Goal: Use online tool/utility: Utilize a website feature to perform a specific function

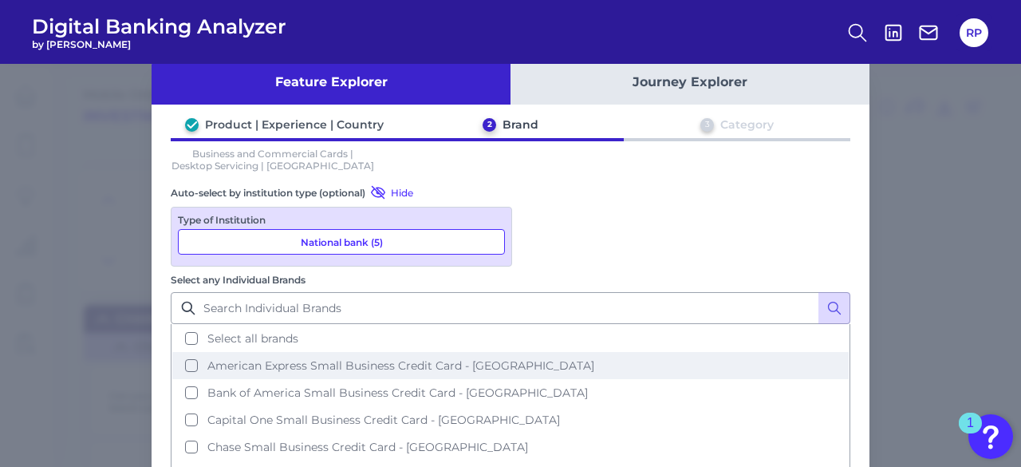
scroll to position [45, 0]
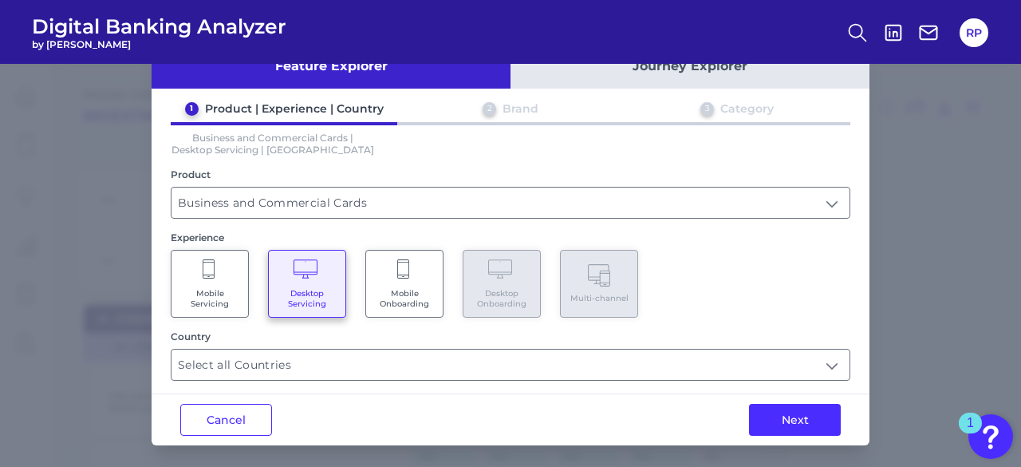
scroll to position [45, 0]
click at [413, 306] on Onboarding "Mobile Onboarding" at bounding box center [404, 284] width 78 height 68
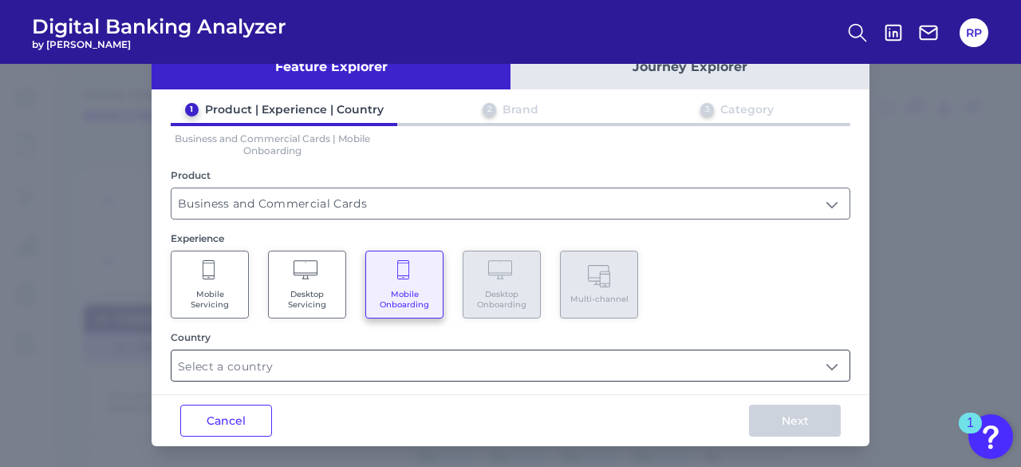
click at [446, 357] on input "text" at bounding box center [510, 365] width 678 height 30
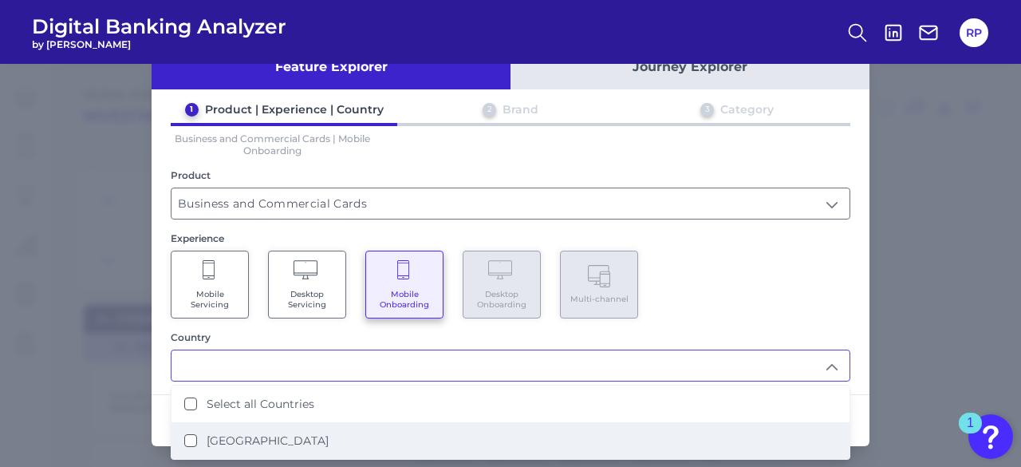
click at [268, 425] on li "[GEOGRAPHIC_DATA]" at bounding box center [510, 440] width 678 height 37
type input "Select all Countries"
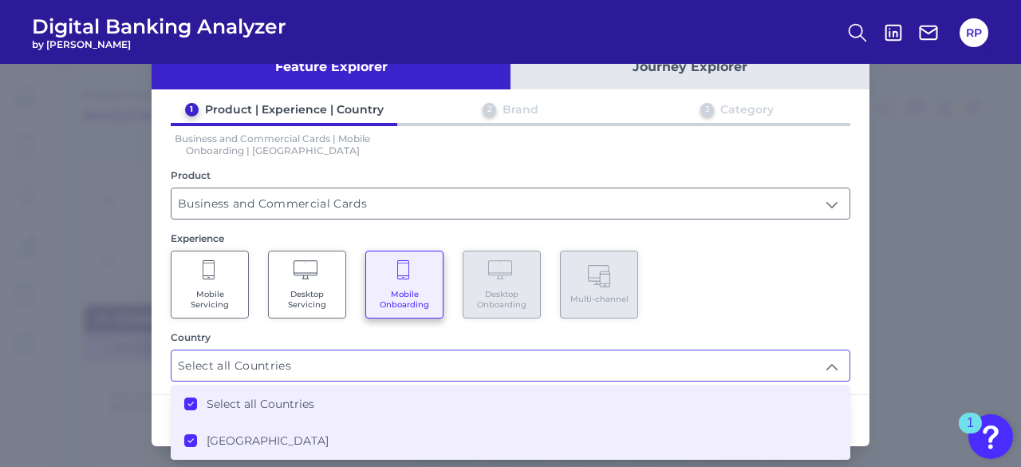
click at [715, 331] on div "Country" at bounding box center [510, 337] width 679 height 12
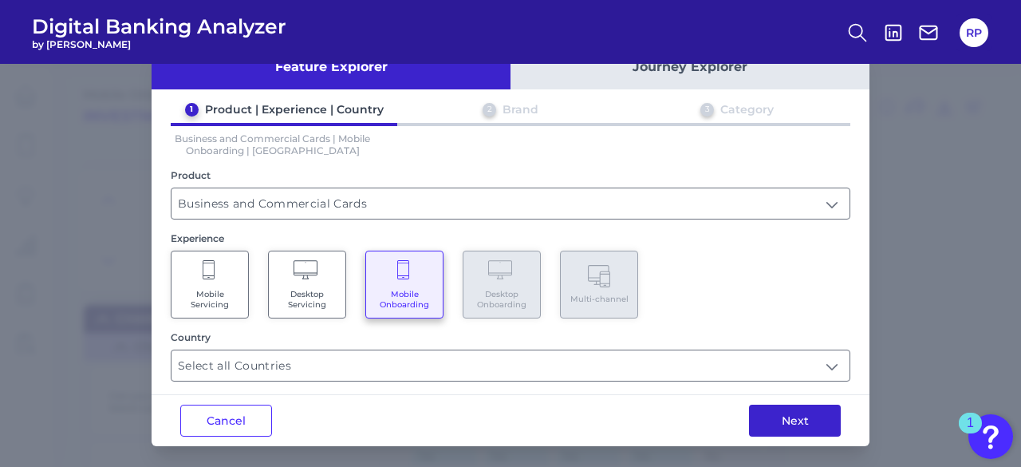
click at [778, 418] on button "Next" at bounding box center [795, 420] width 92 height 32
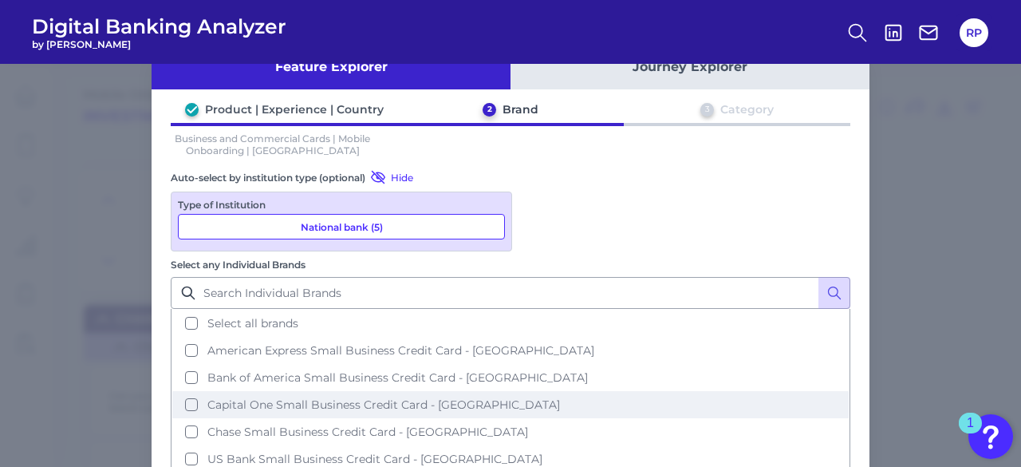
scroll to position [0, 0]
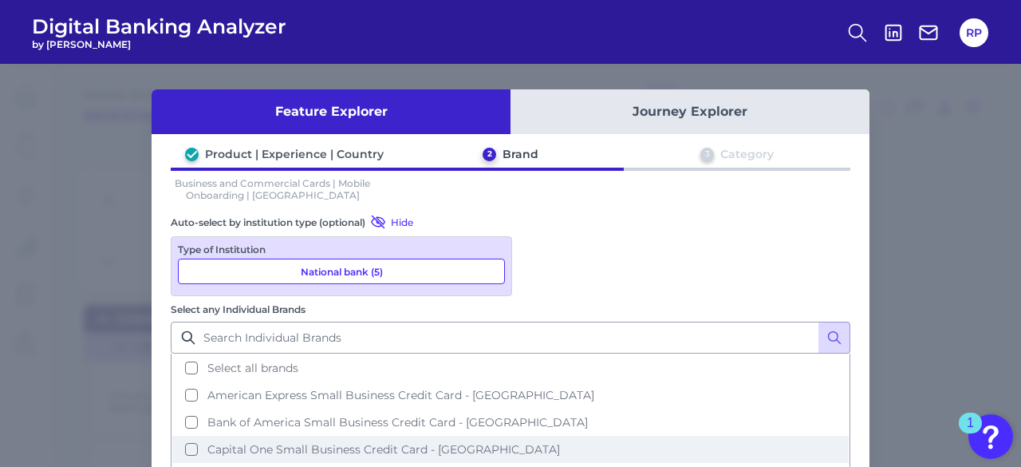
click at [589, 435] on button "Capital One Small Business Credit Card - [GEOGRAPHIC_DATA]" at bounding box center [510, 448] width 676 height 27
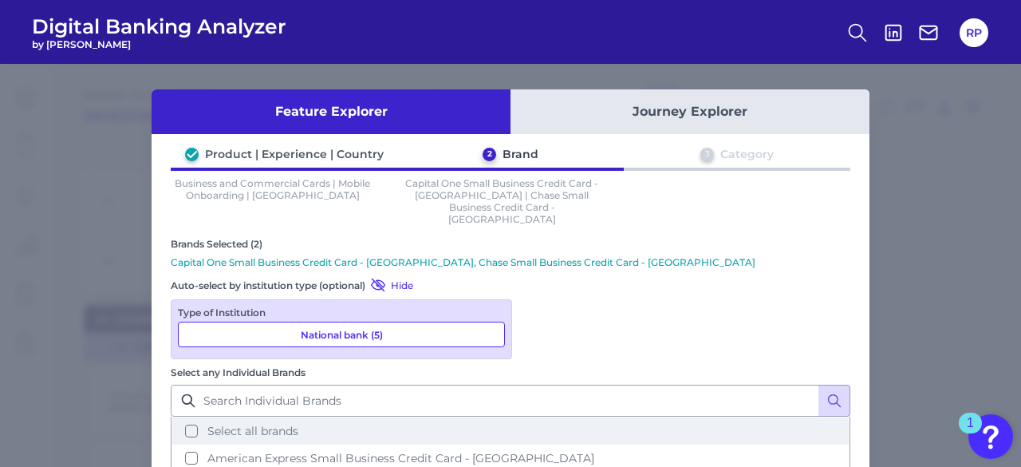
scroll to position [80, 0]
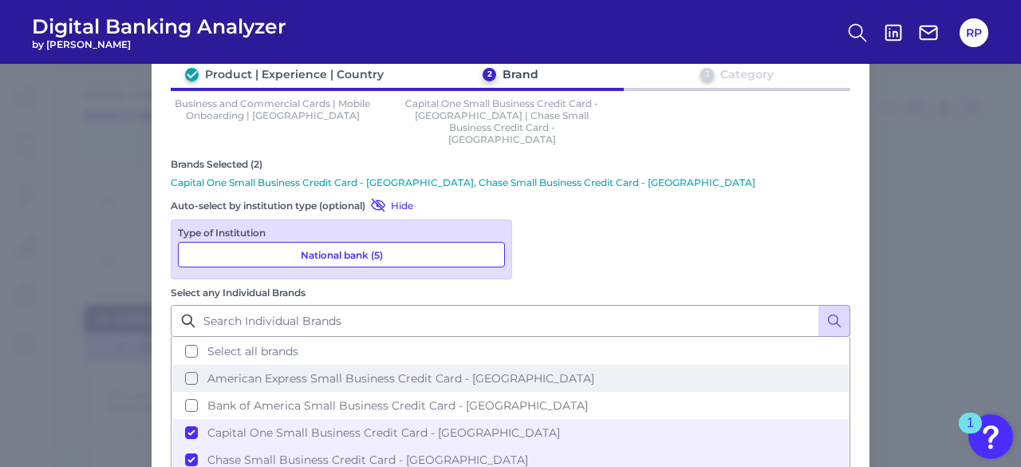
click at [753, 364] on button "American Express Small Business Credit Card - [GEOGRAPHIC_DATA]" at bounding box center [510, 377] width 676 height 27
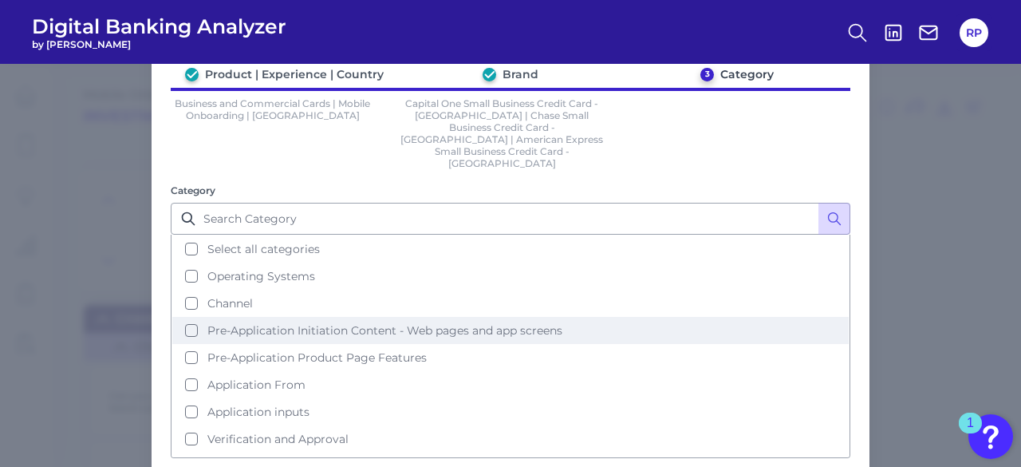
scroll to position [0, 0]
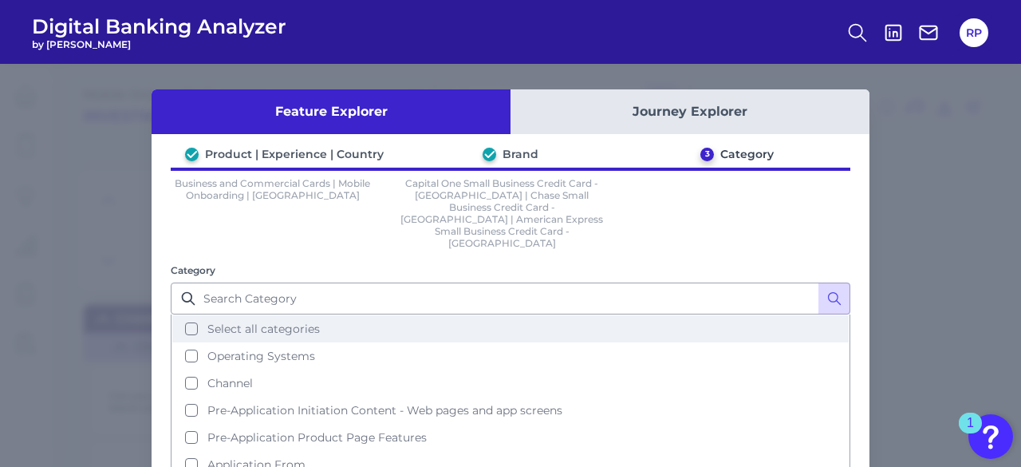
click at [285, 321] on span "Select all categories" at bounding box center [263, 328] width 112 height 14
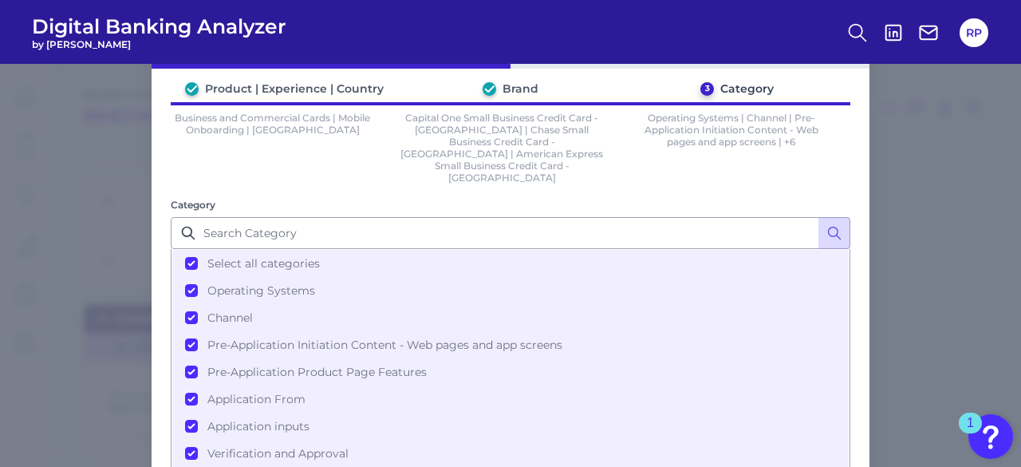
scroll to position [134, 0]
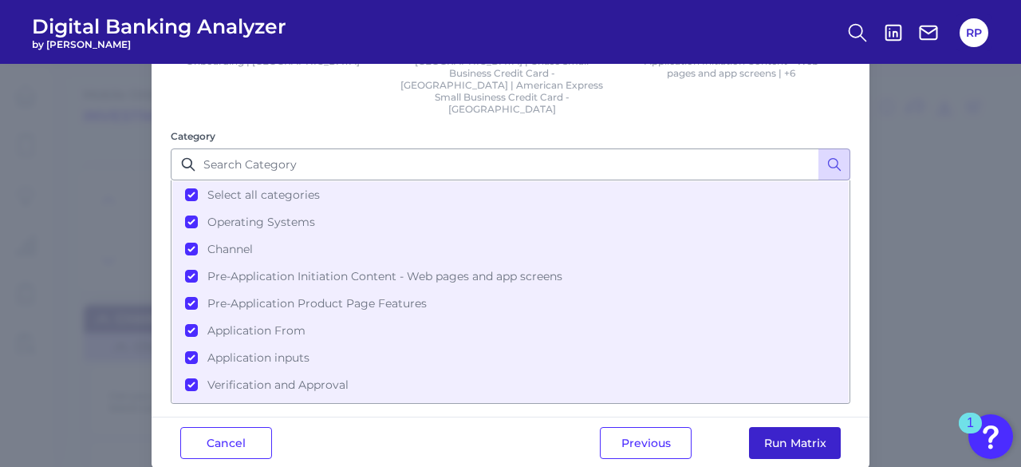
click at [817, 427] on button "Run Matrix" at bounding box center [795, 443] width 92 height 32
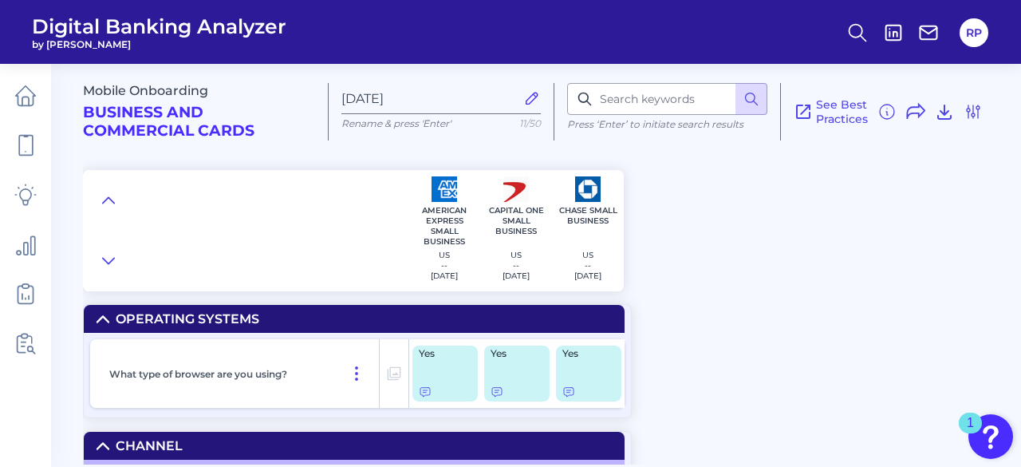
type input "[DATE]"
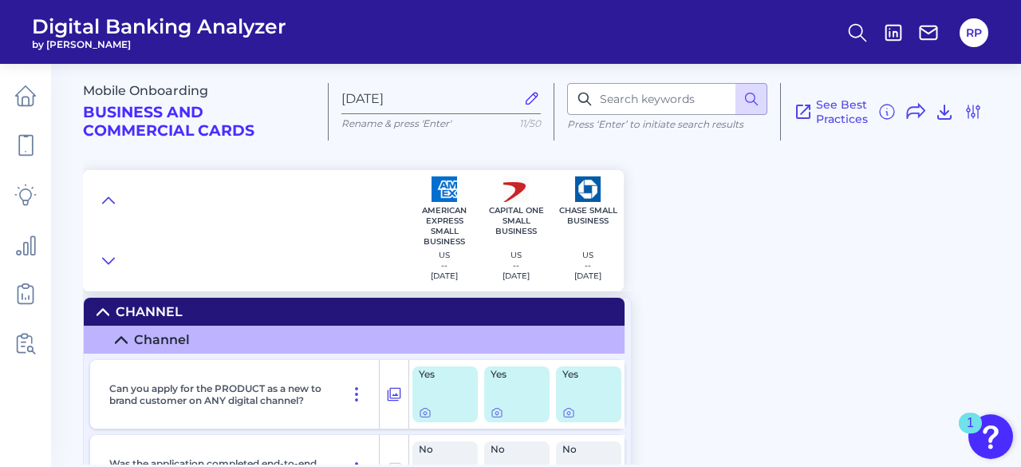
scroll to position [159, 0]
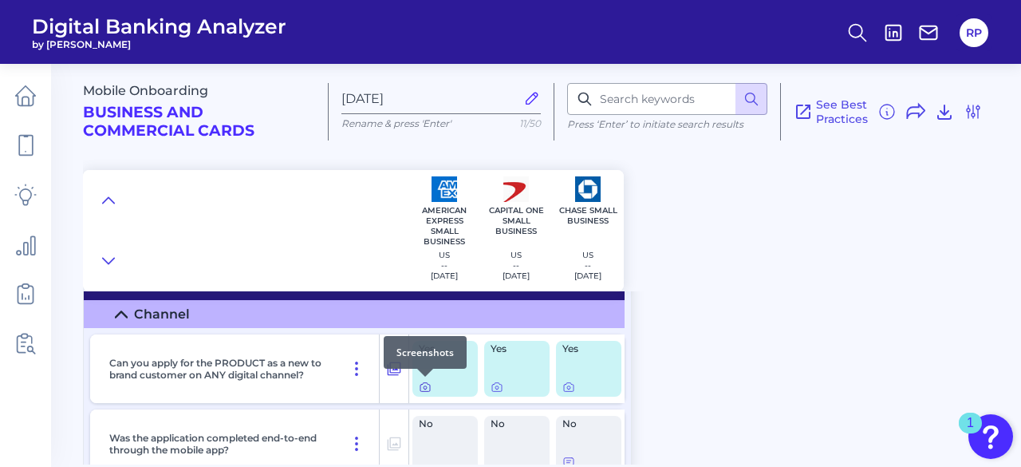
click at [424, 388] on icon at bounding box center [424, 387] width 3 height 3
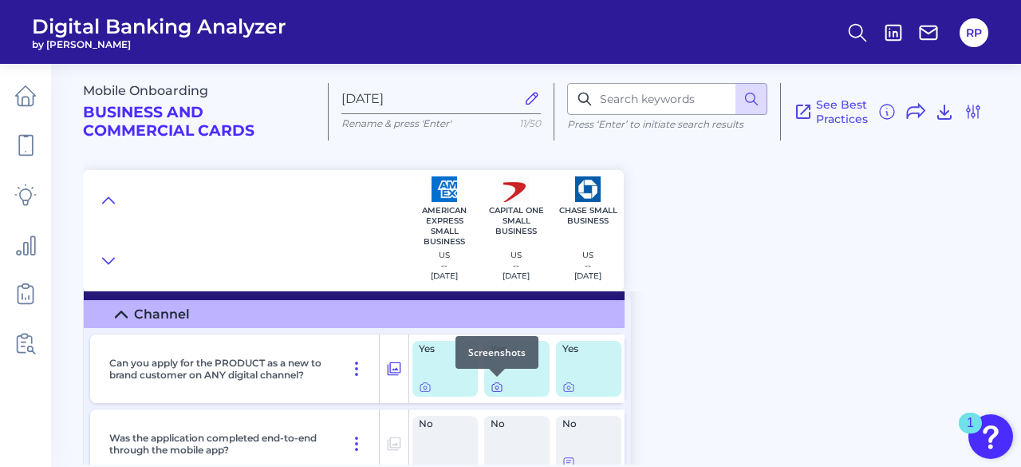
click at [494, 384] on icon at bounding box center [496, 386] width 13 height 13
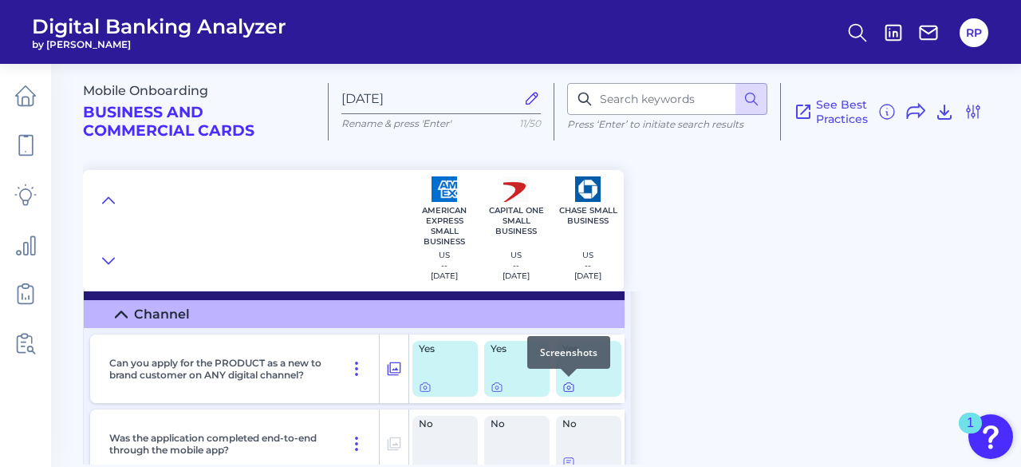
click at [568, 388] on icon at bounding box center [568, 386] width 13 height 13
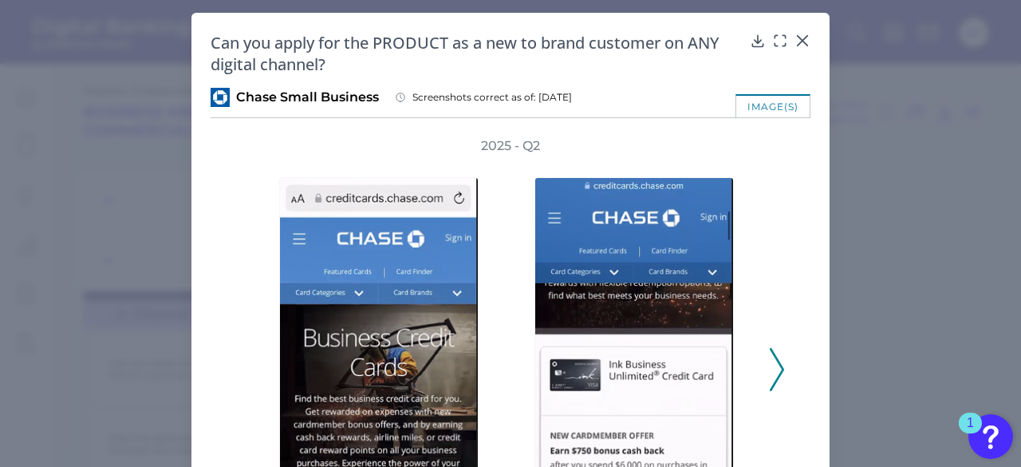
click at [778, 366] on polyline at bounding box center [776, 369] width 12 height 41
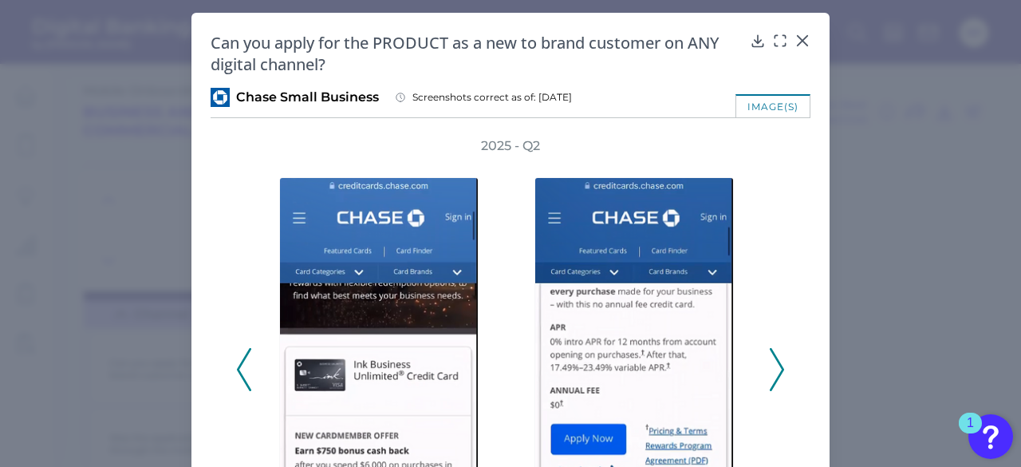
click at [778, 366] on polyline at bounding box center [776, 369] width 12 height 41
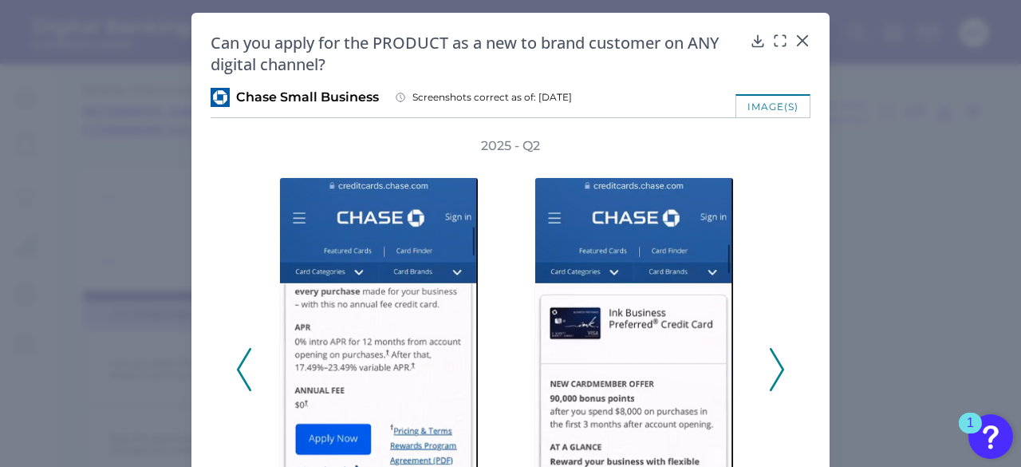
click at [778, 366] on polyline at bounding box center [776, 369] width 12 height 41
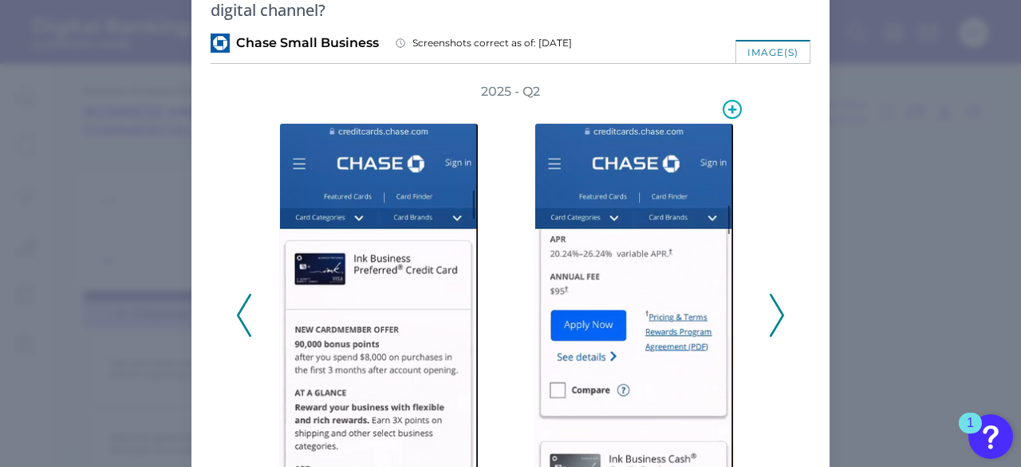
scroll to position [80, 0]
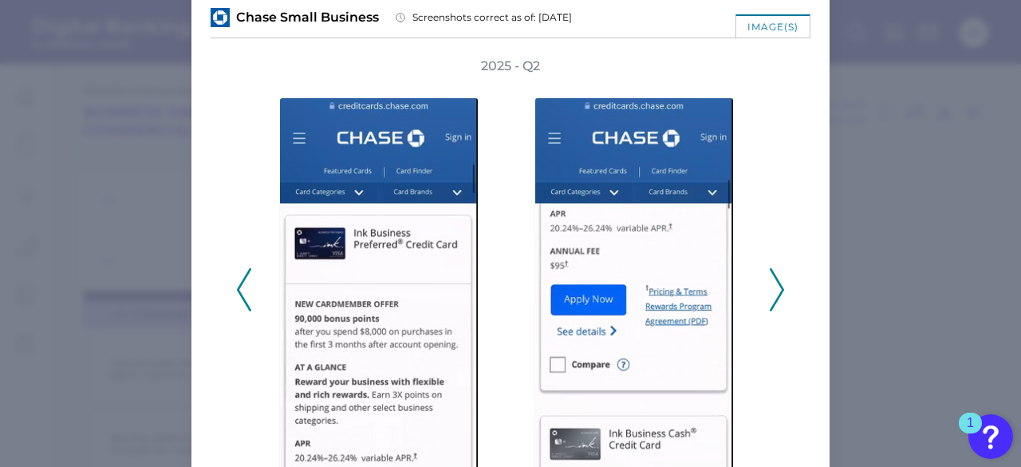
click at [774, 291] on icon at bounding box center [777, 289] width 14 height 43
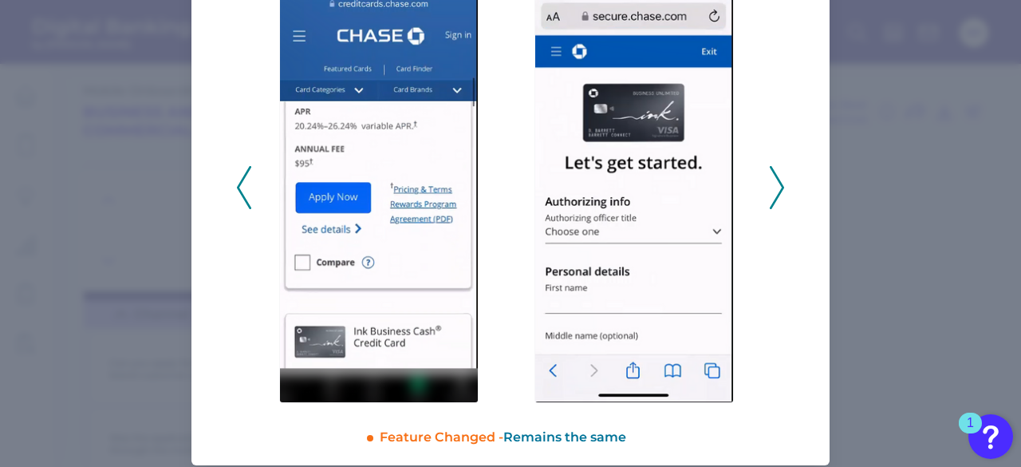
scroll to position [192, 0]
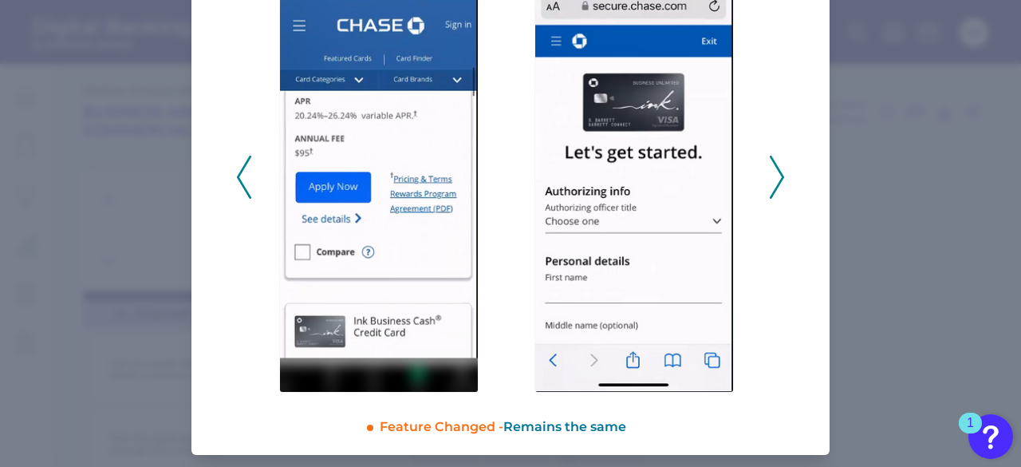
click at [237, 183] on icon at bounding box center [244, 177] width 14 height 43
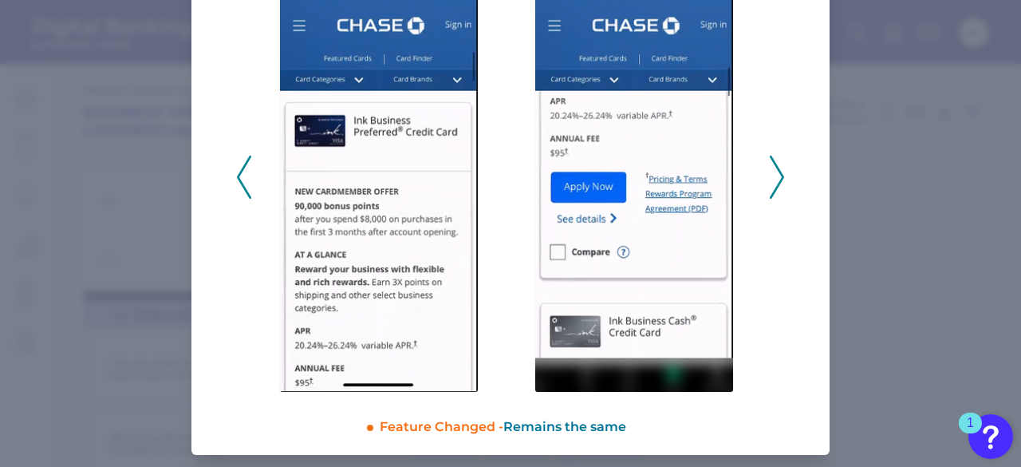
click at [237, 183] on icon at bounding box center [244, 177] width 14 height 43
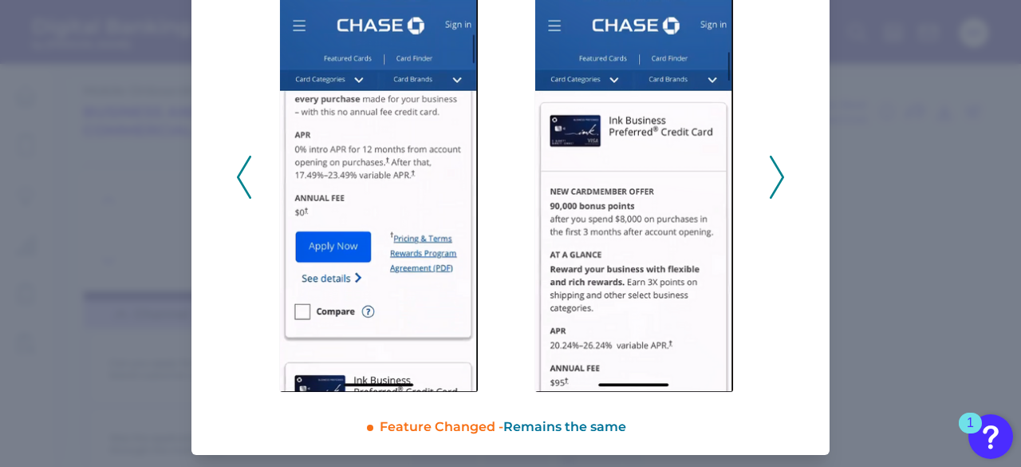
click at [237, 183] on icon at bounding box center [244, 177] width 14 height 43
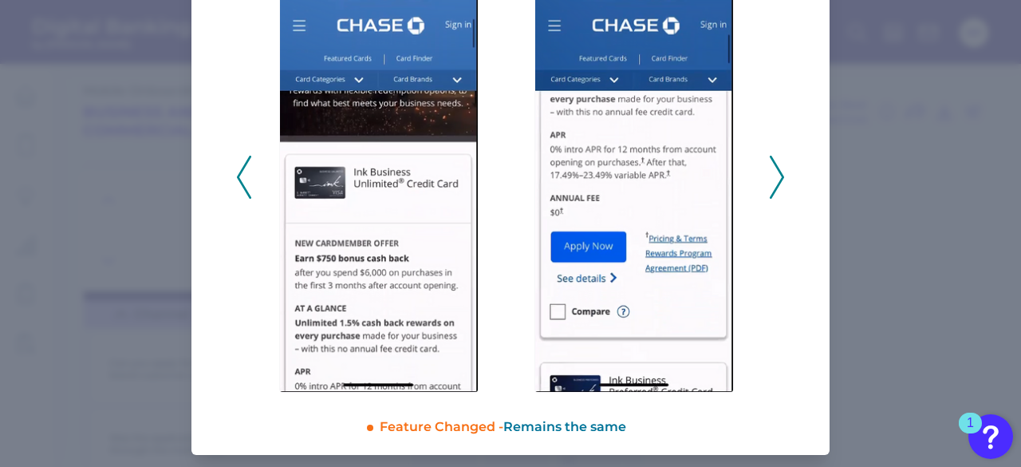
drag, startPoint x: 103, startPoint y: 293, endPoint x: 108, endPoint y: 282, distance: 12.1
